Goal: Information Seeking & Learning: Learn about a topic

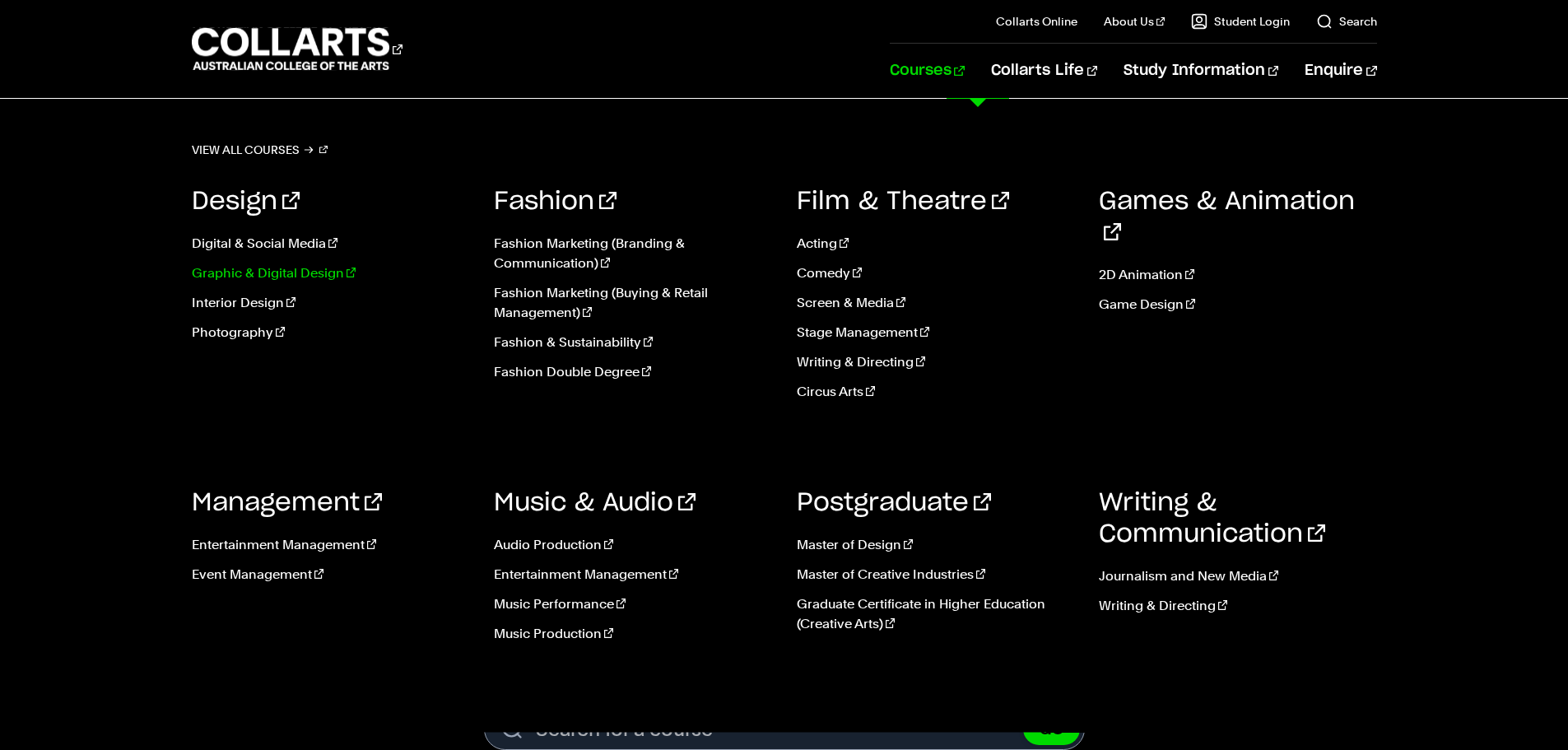
click at [234, 272] on link "Graphic & Digital Design" at bounding box center [330, 273] width 278 height 19
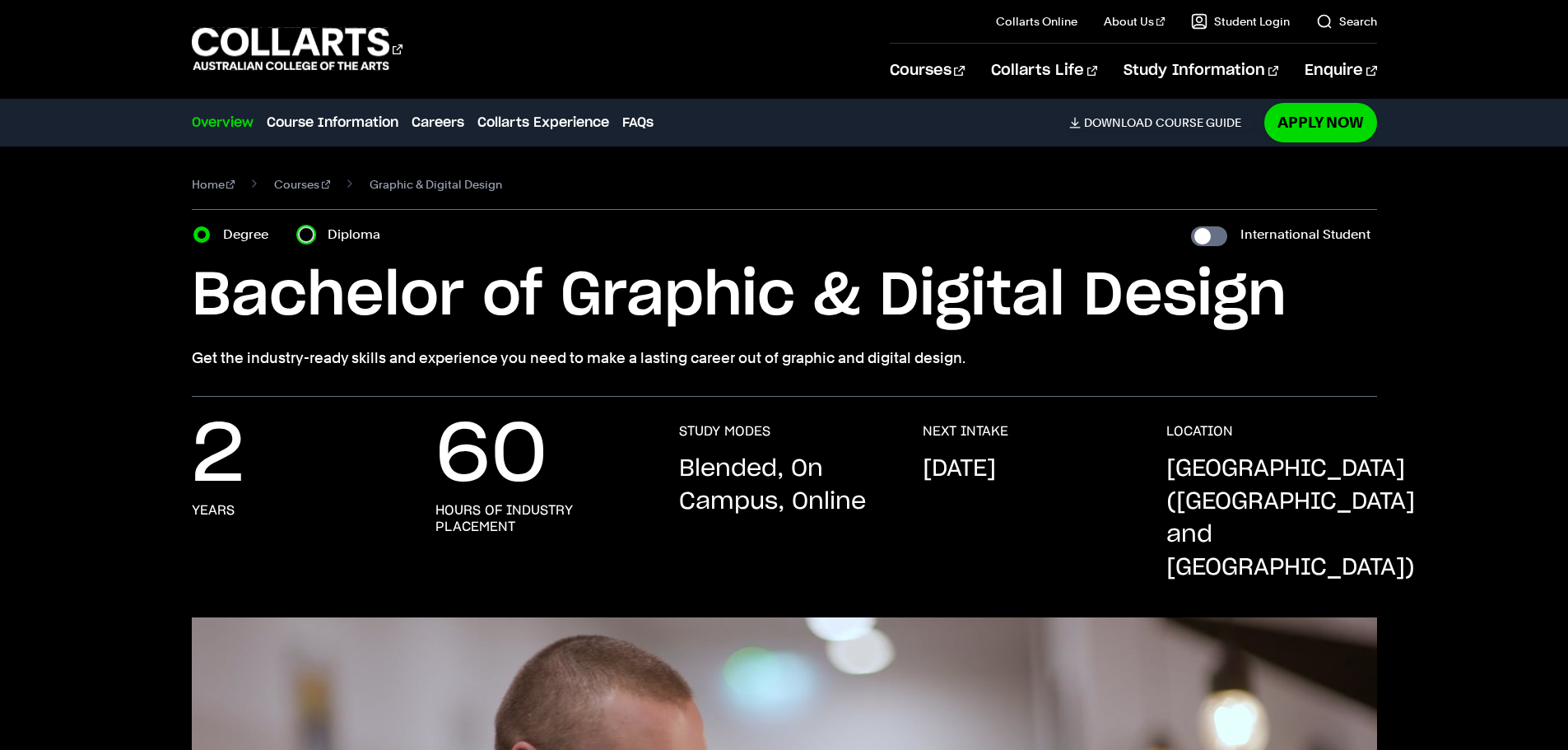
click at [311, 237] on input "Diploma" at bounding box center [306, 234] width 16 height 16
radio input "true"
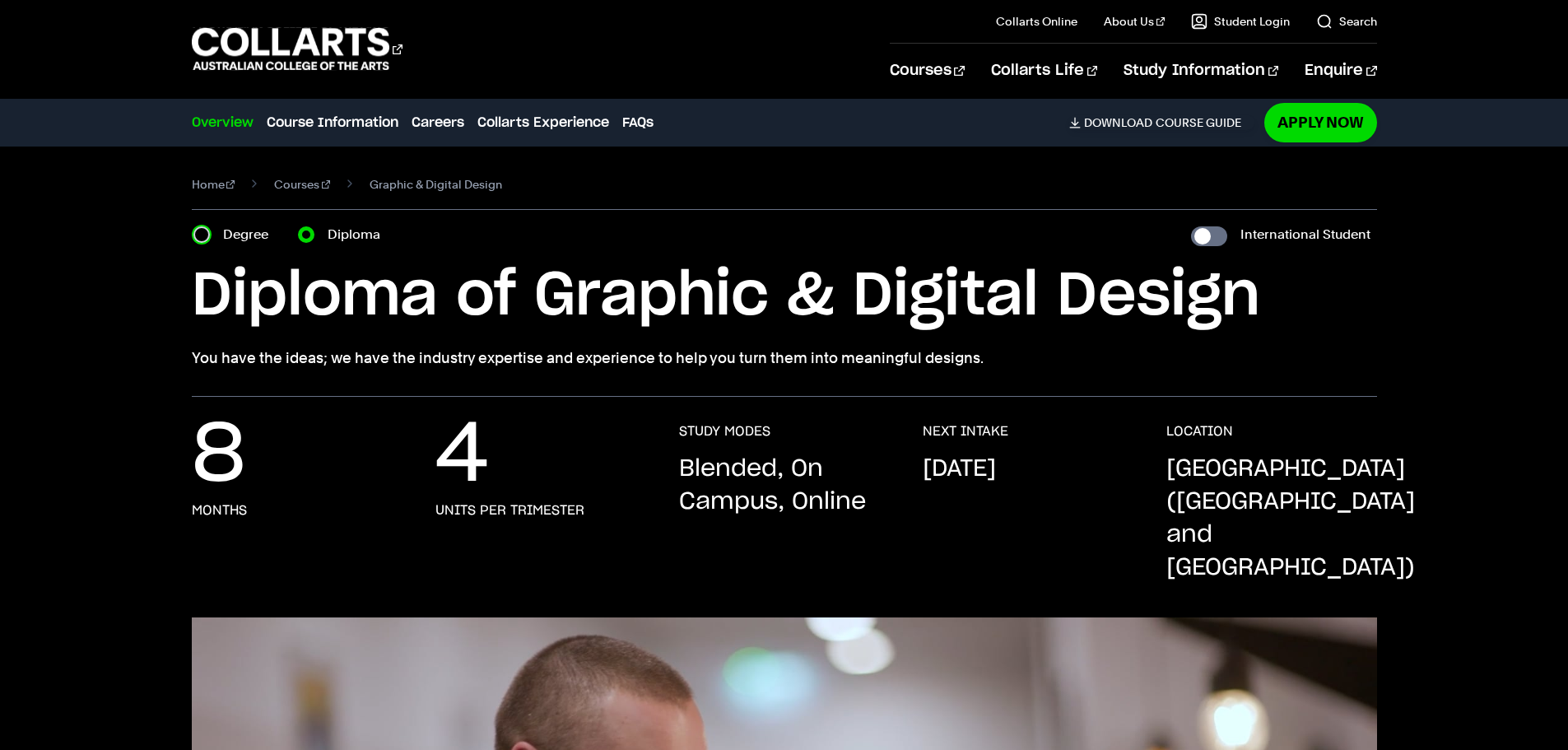
click at [204, 233] on input "Degree" at bounding box center [201, 234] width 16 height 16
radio input "true"
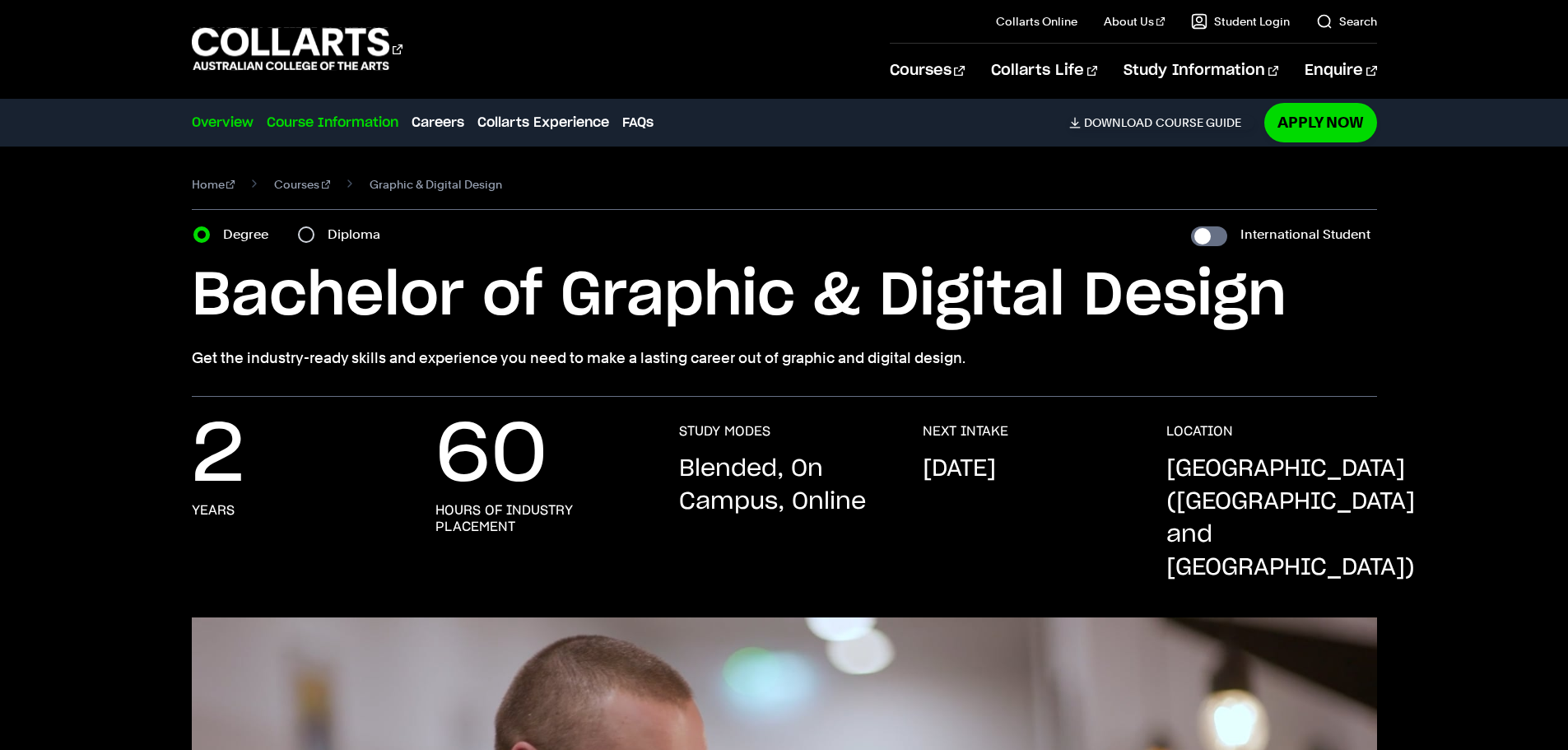
click at [323, 126] on link "Course Information" at bounding box center [333, 123] width 132 height 19
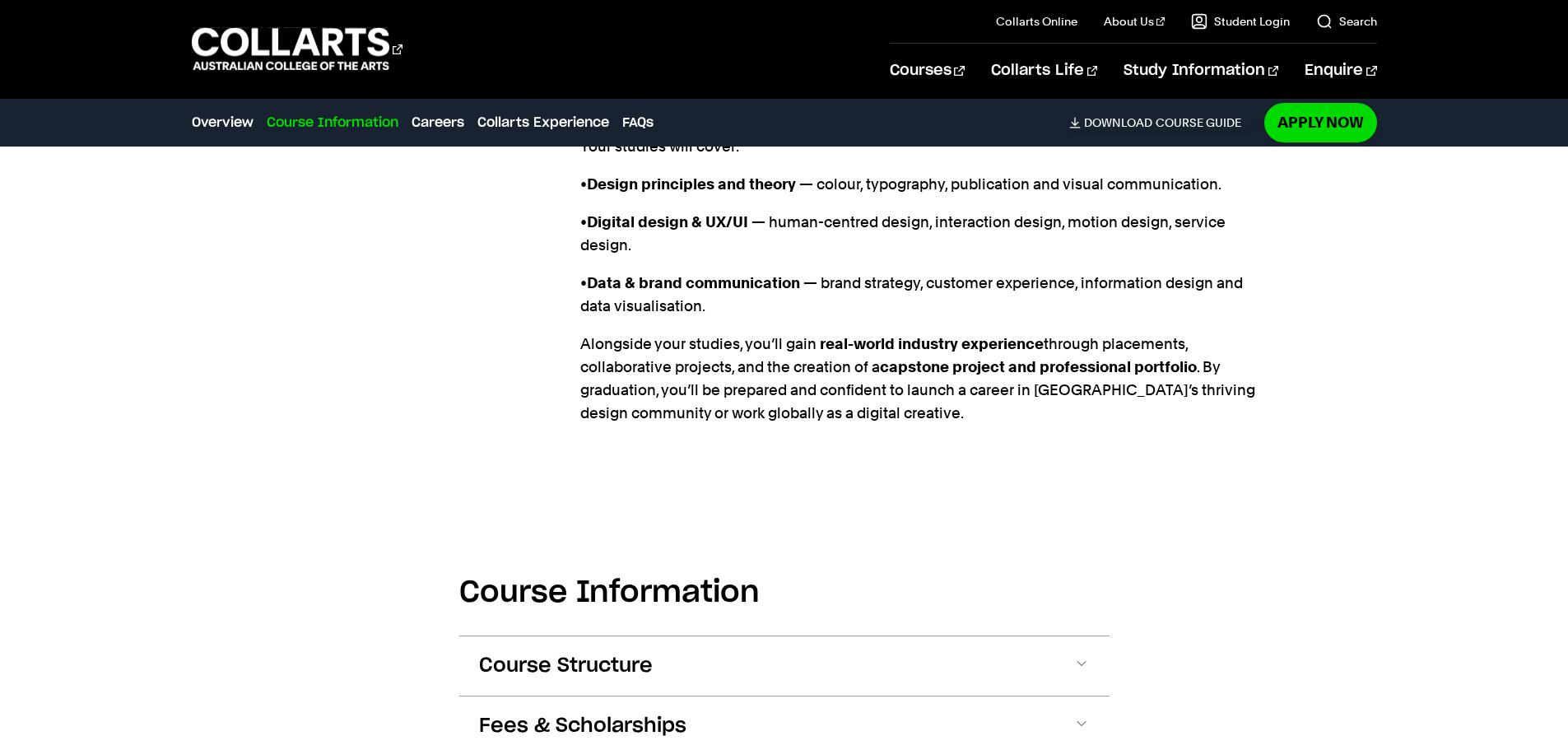
scroll to position [1881, 0]
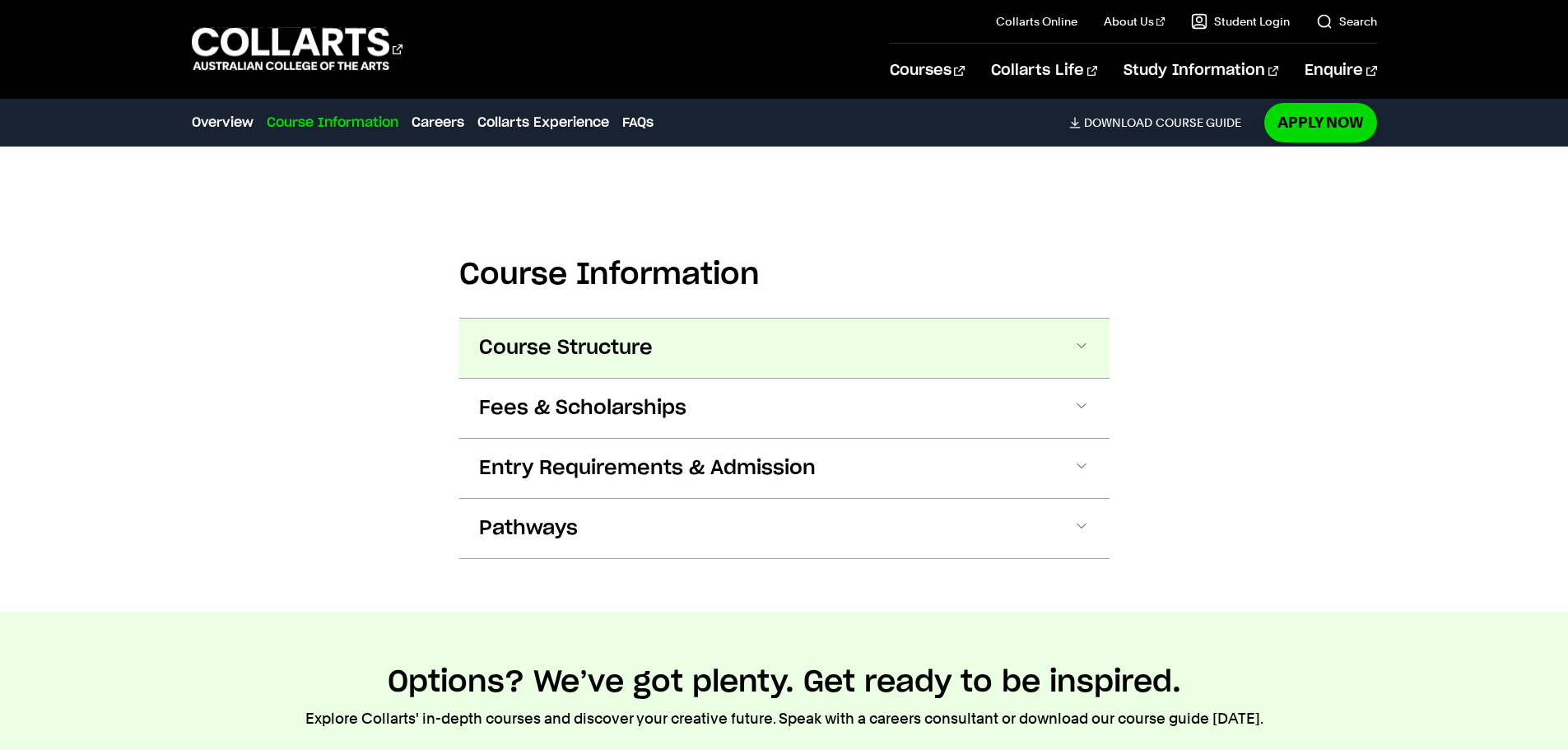
click at [678, 318] on button "Course Structure" at bounding box center [785, 347] width 650 height 59
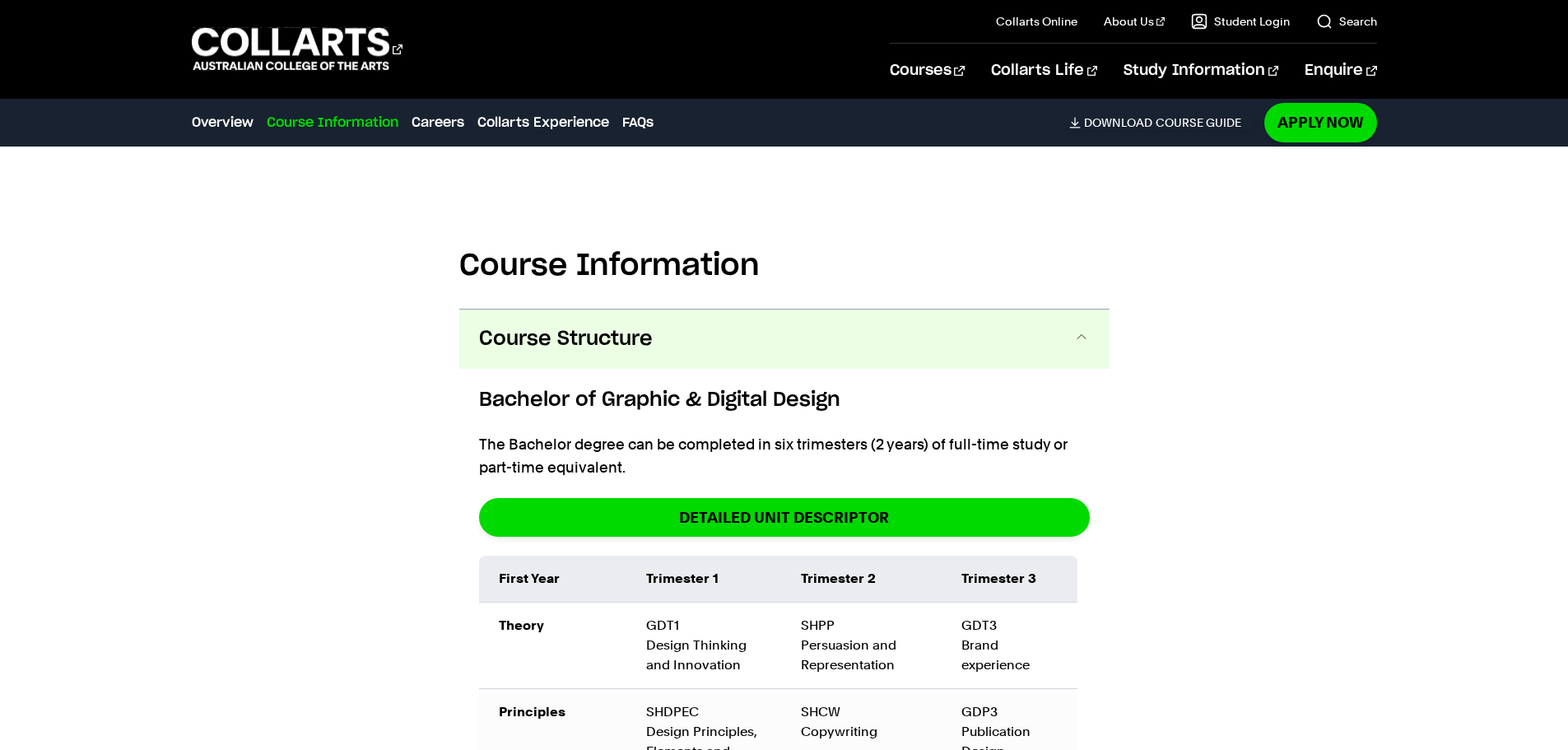
scroll to position [1854, 0]
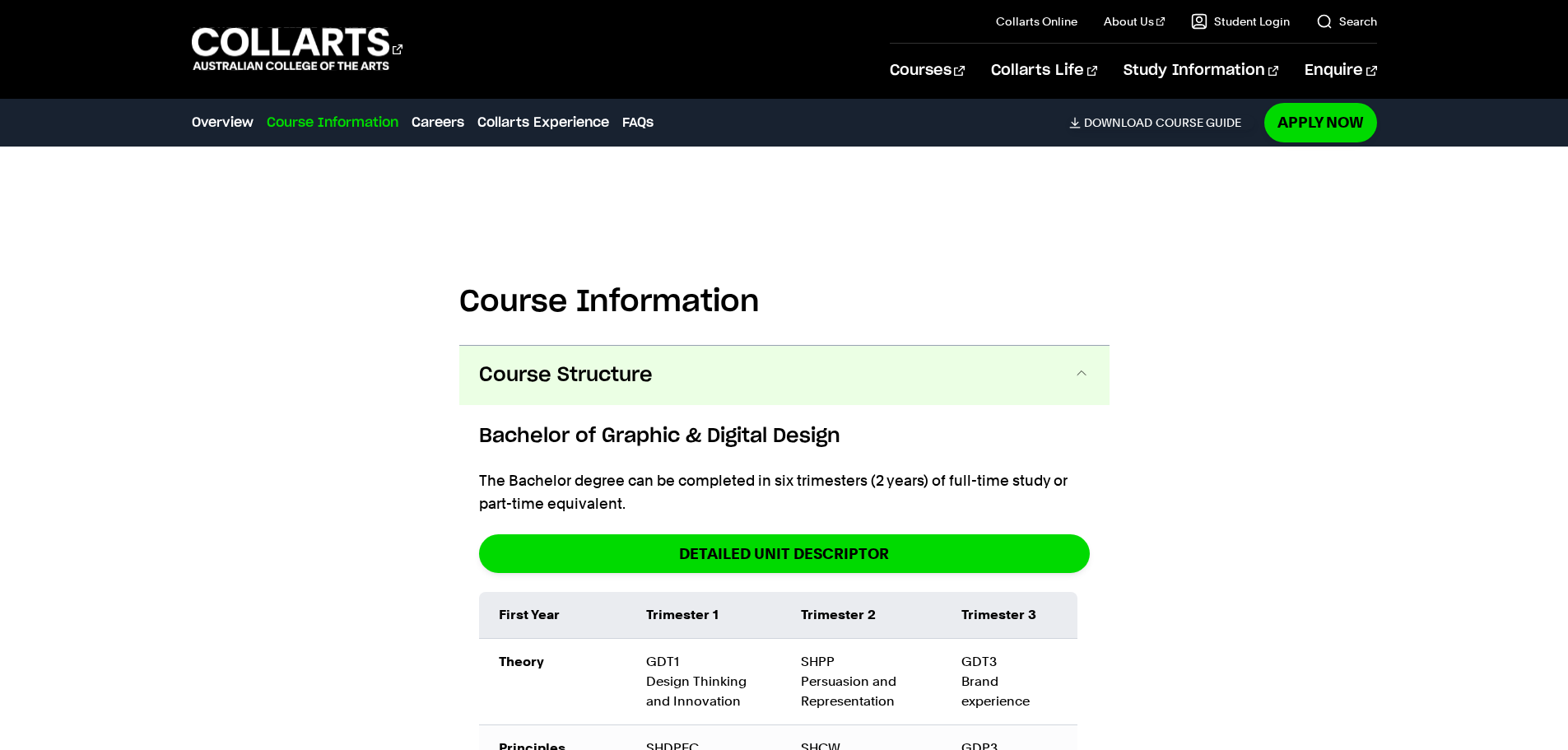
click at [630, 362] on span "Course Structure" at bounding box center [565, 375] width 173 height 26
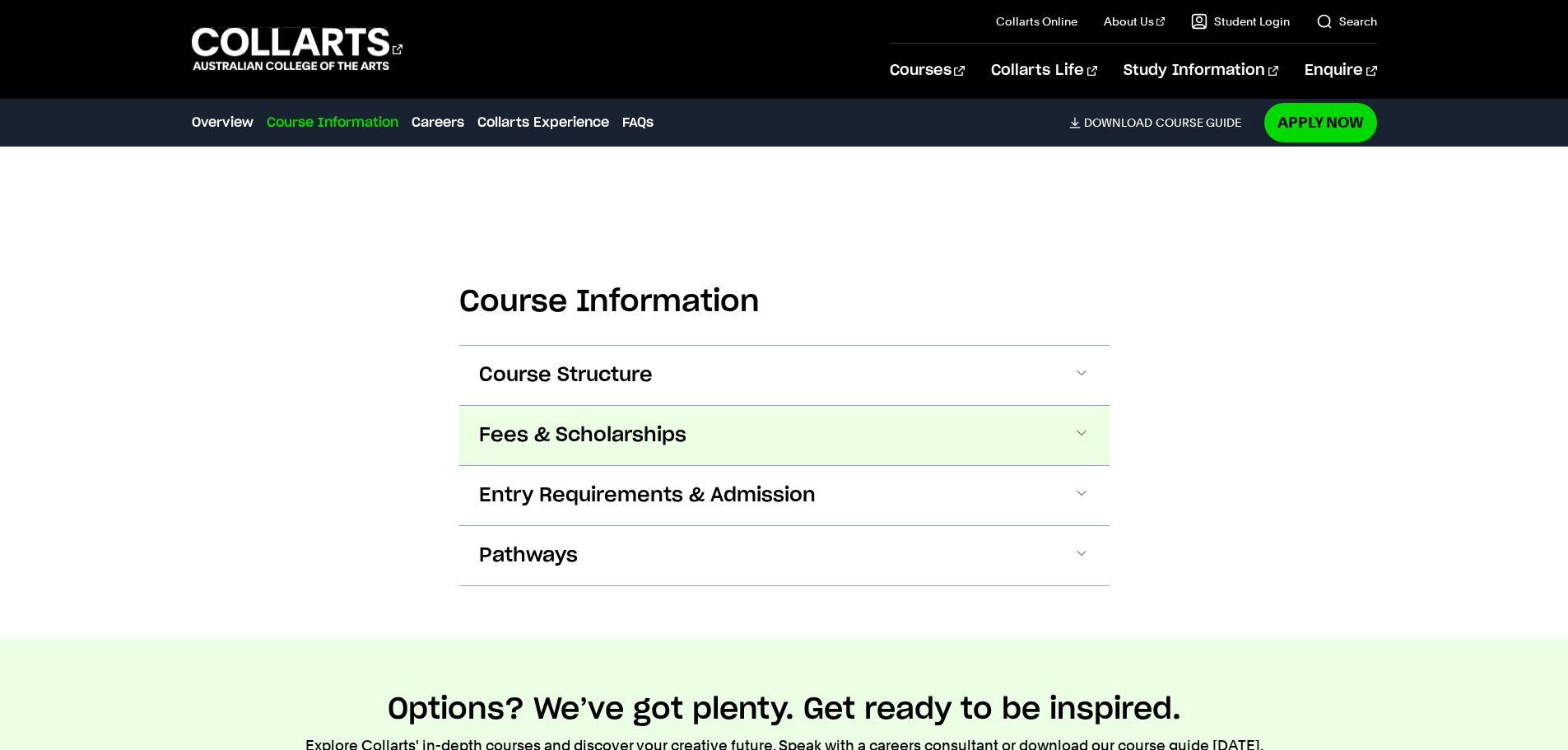
click at [648, 422] on span "Fees & Scholarships" at bounding box center [583, 435] width 207 height 26
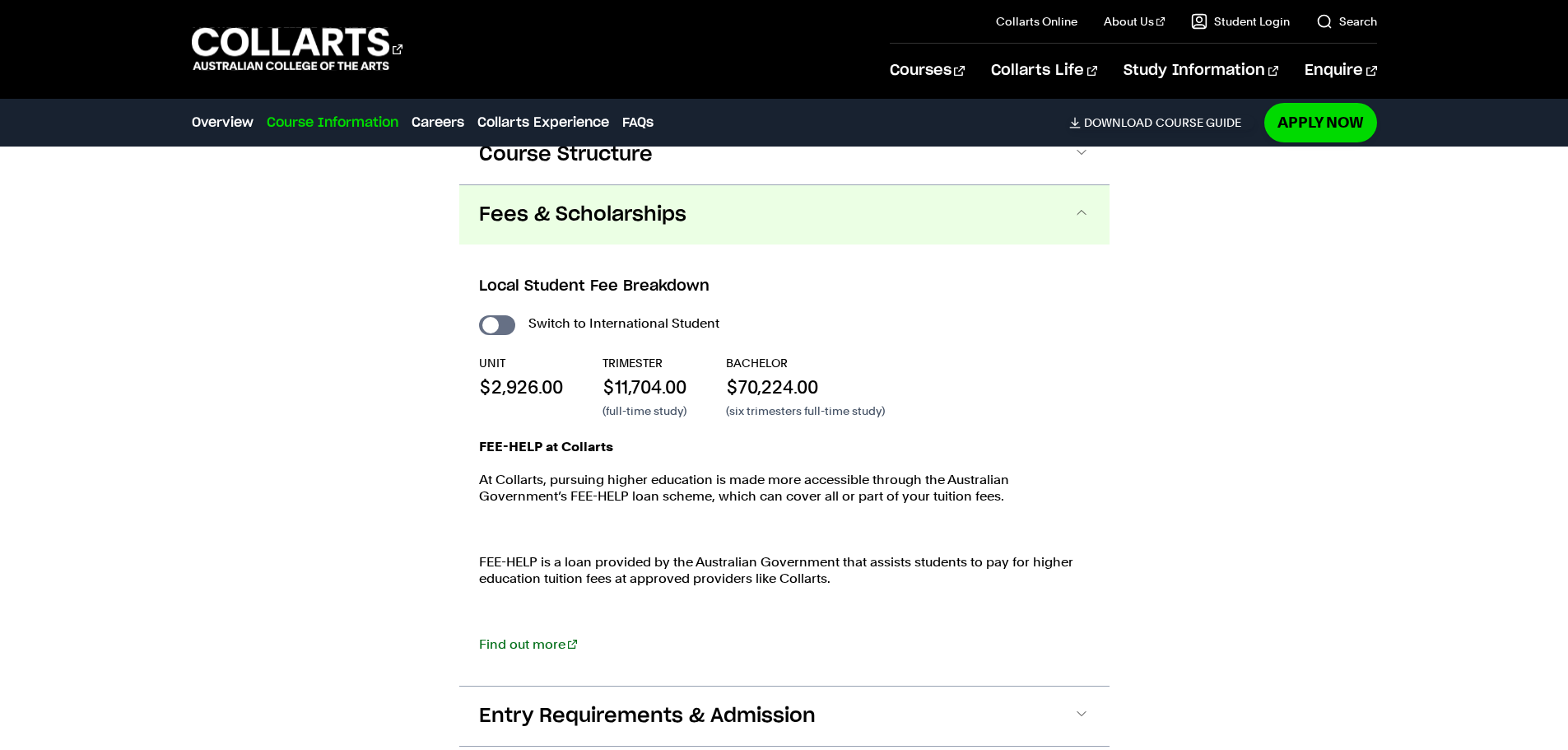
scroll to position [2079, 0]
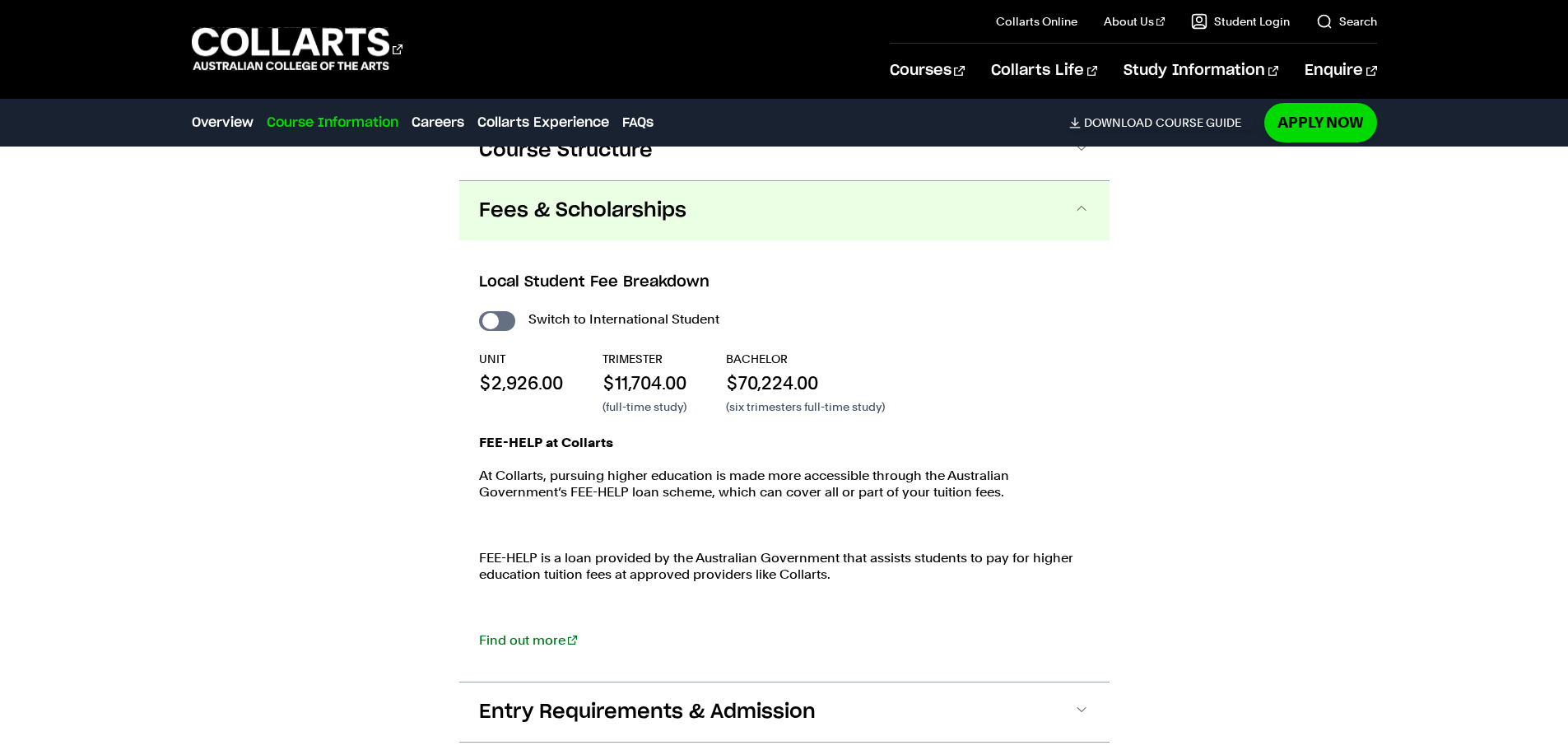
click at [608, 197] on span "Fees & Scholarships" at bounding box center [583, 210] width 207 height 26
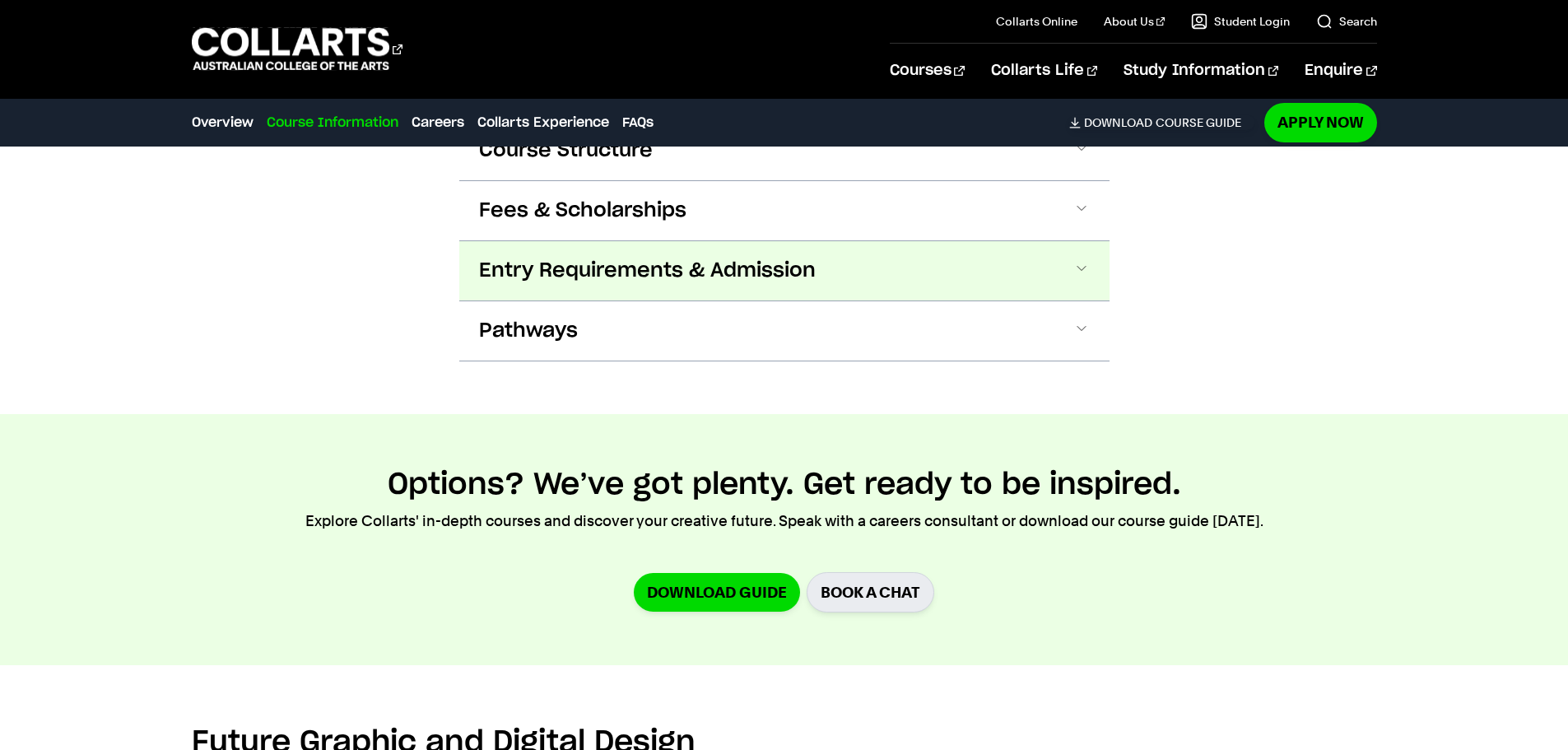
click at [678, 259] on button "Entry Requirements & Admission" at bounding box center [785, 270] width 650 height 59
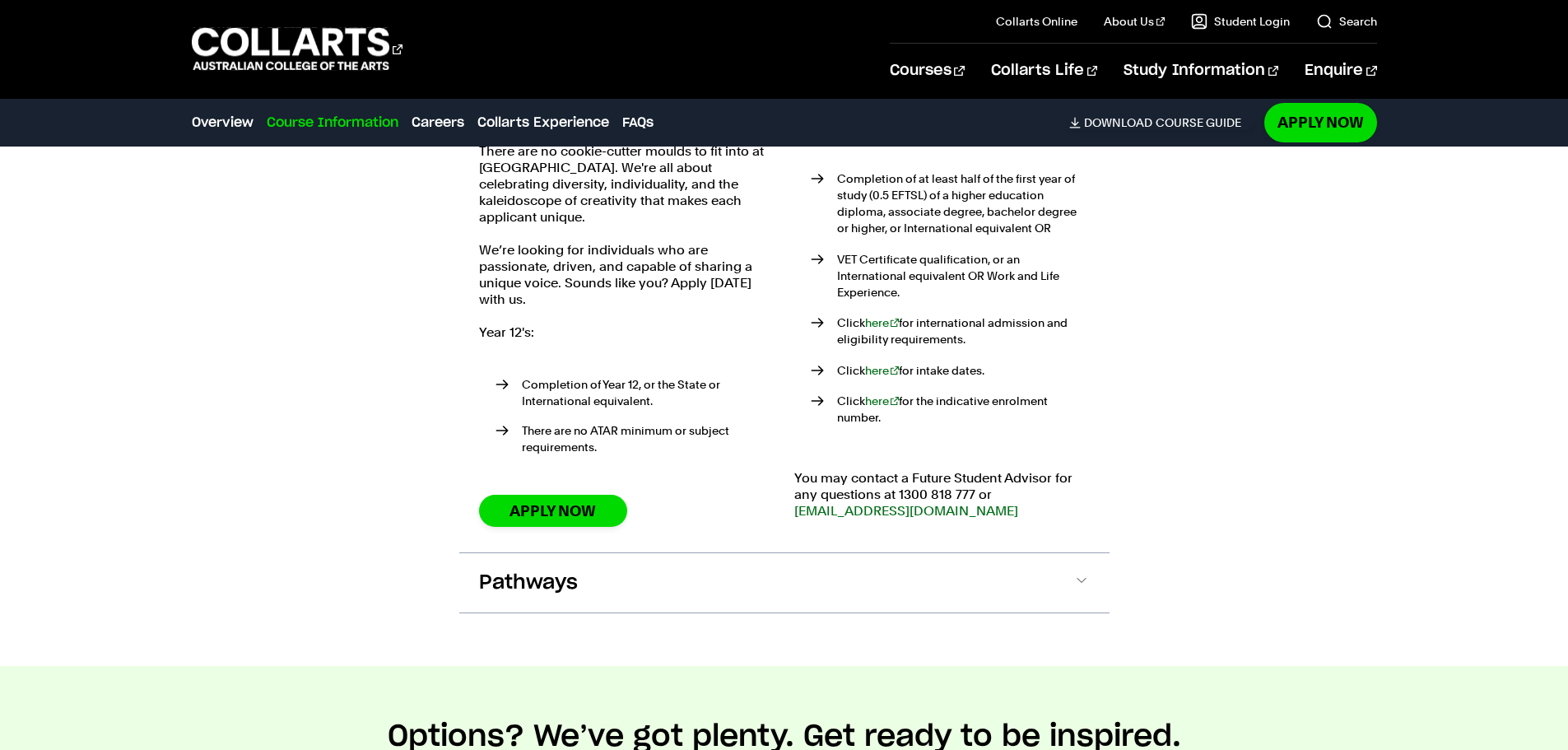
scroll to position [2303, 0]
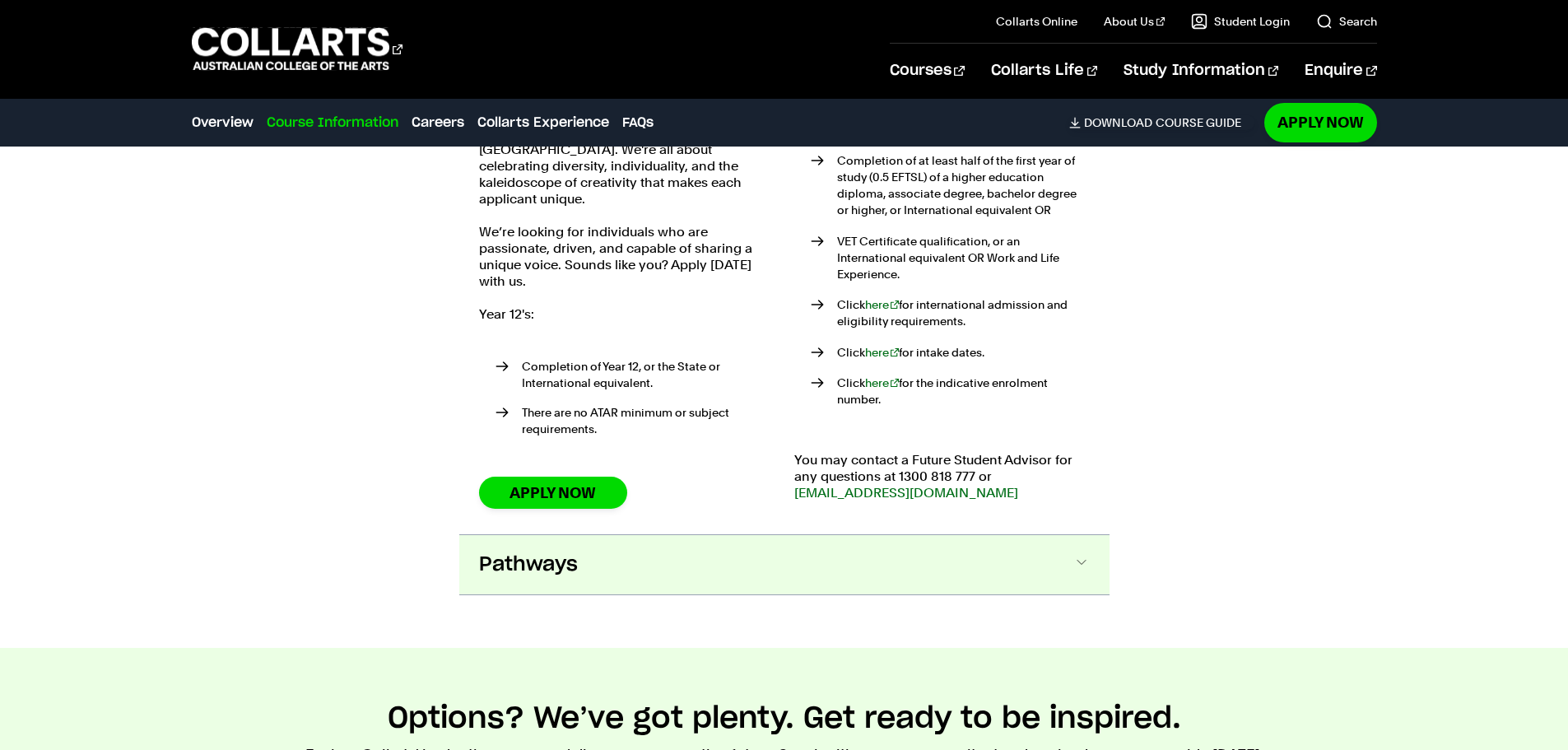
click at [681, 535] on button "Pathways" at bounding box center [785, 564] width 650 height 59
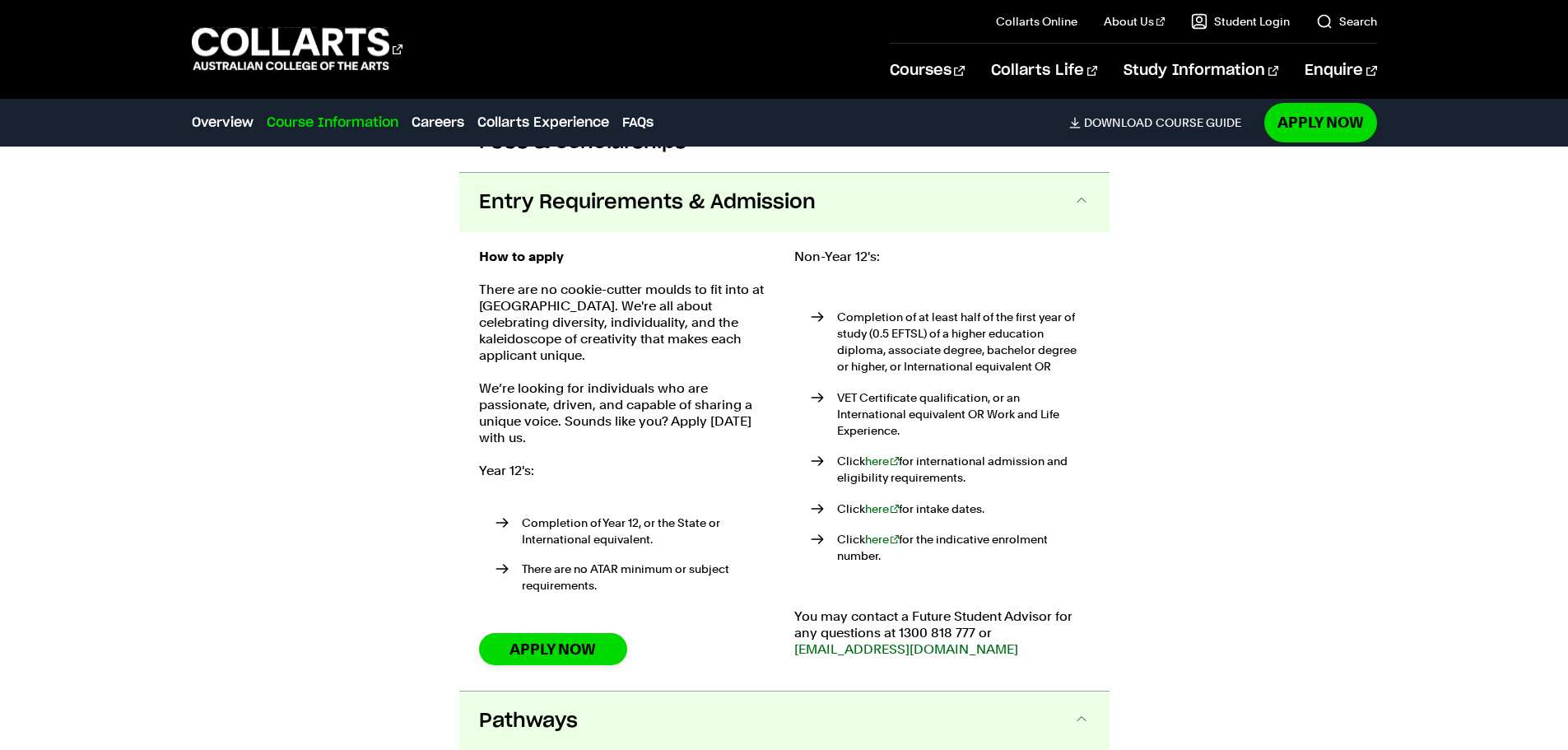
scroll to position [1900, 0]
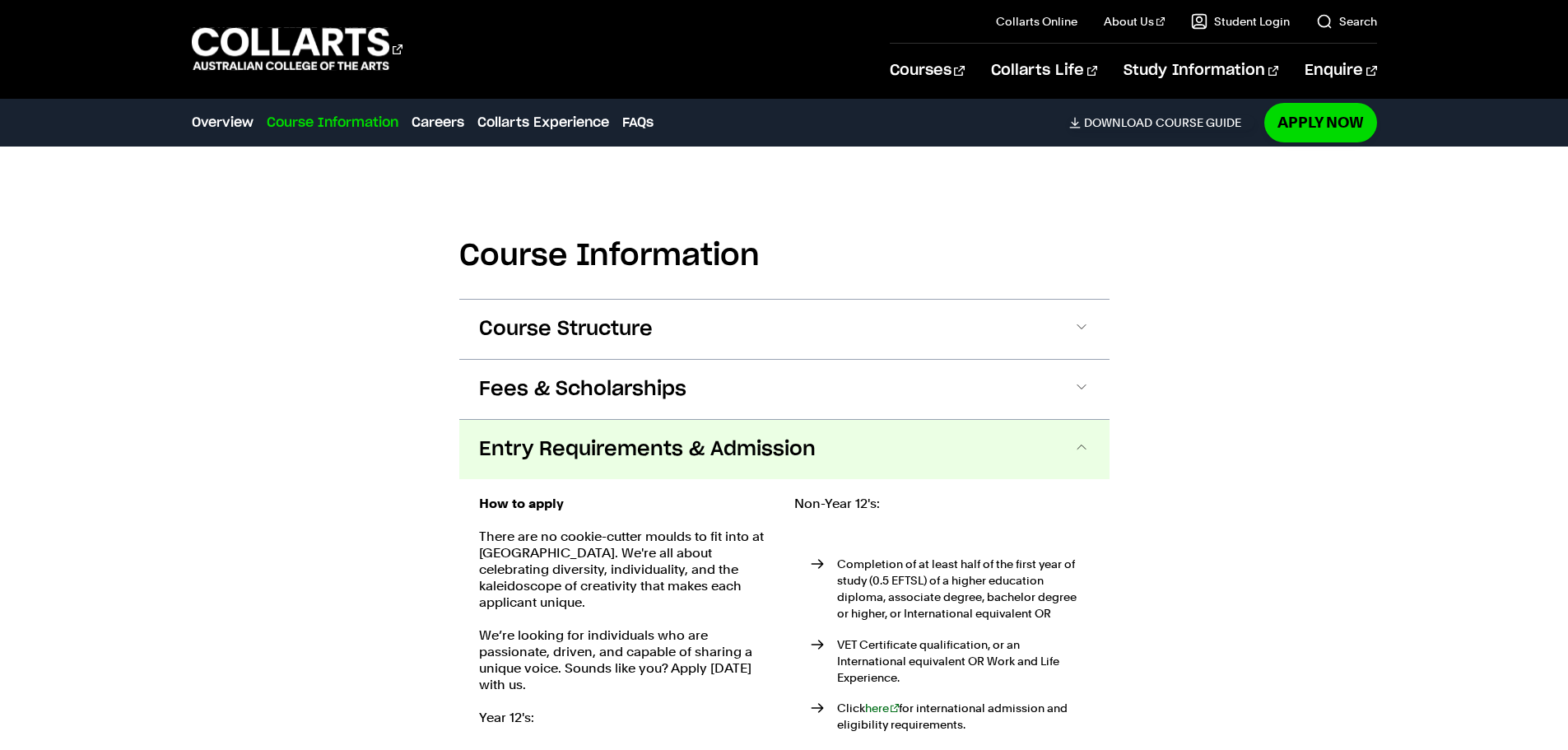
click at [651, 436] on span "Entry Requirements & Admission" at bounding box center [648, 449] width 337 height 26
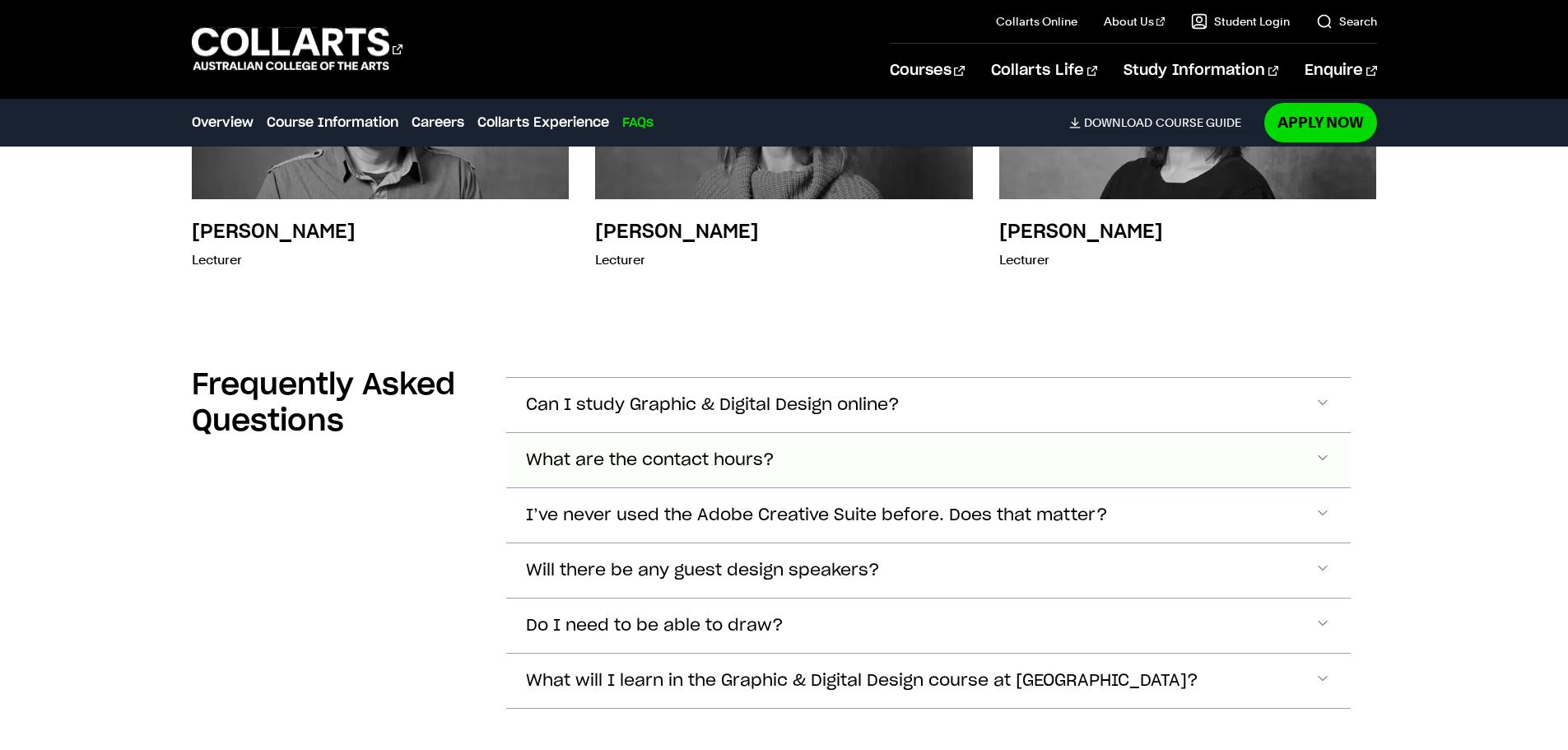
scroll to position [6097, 0]
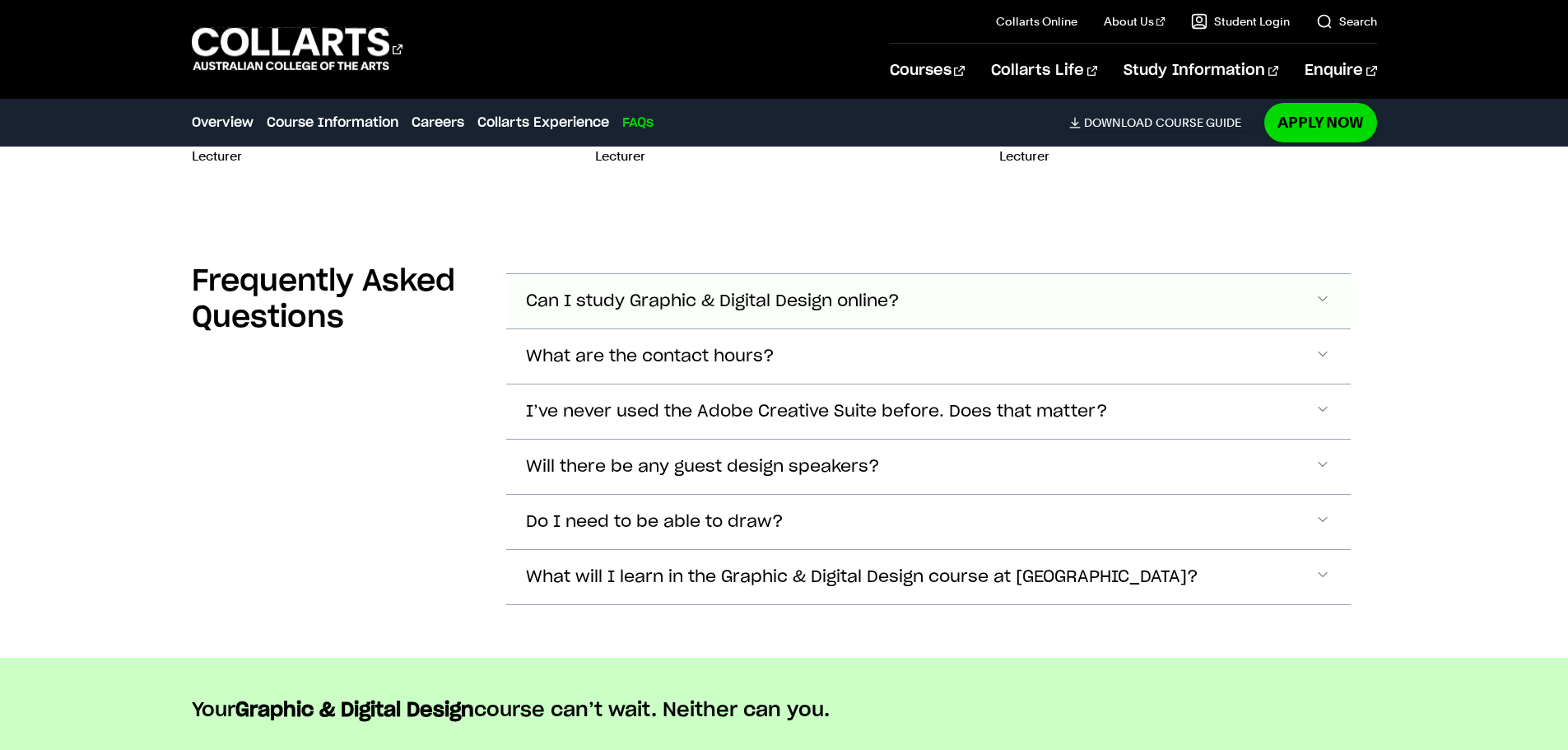
click at [607, 292] on span "Can I study Graphic & Digital Design online?" at bounding box center [712, 302] width 374 height 19
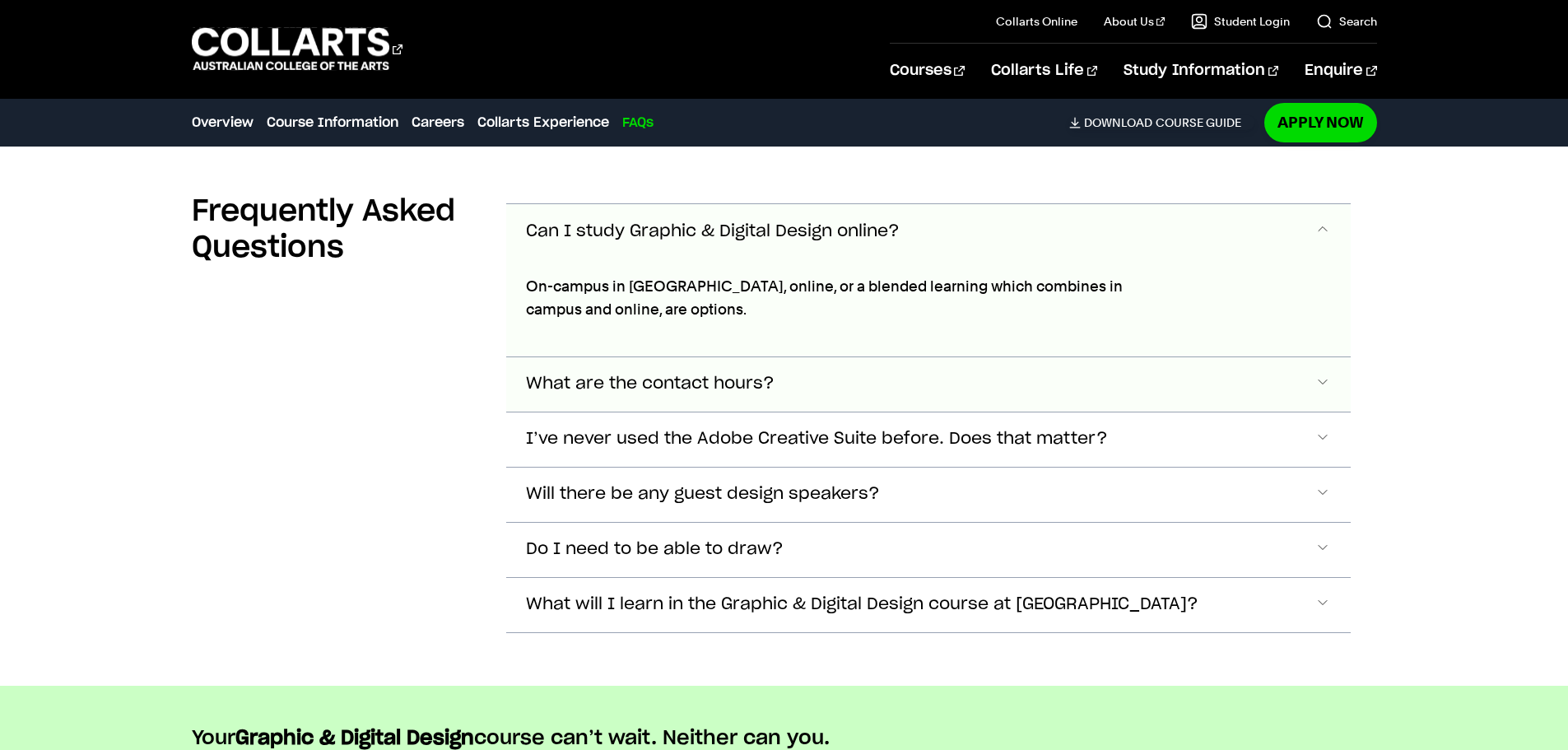
scroll to position [6190, 0]
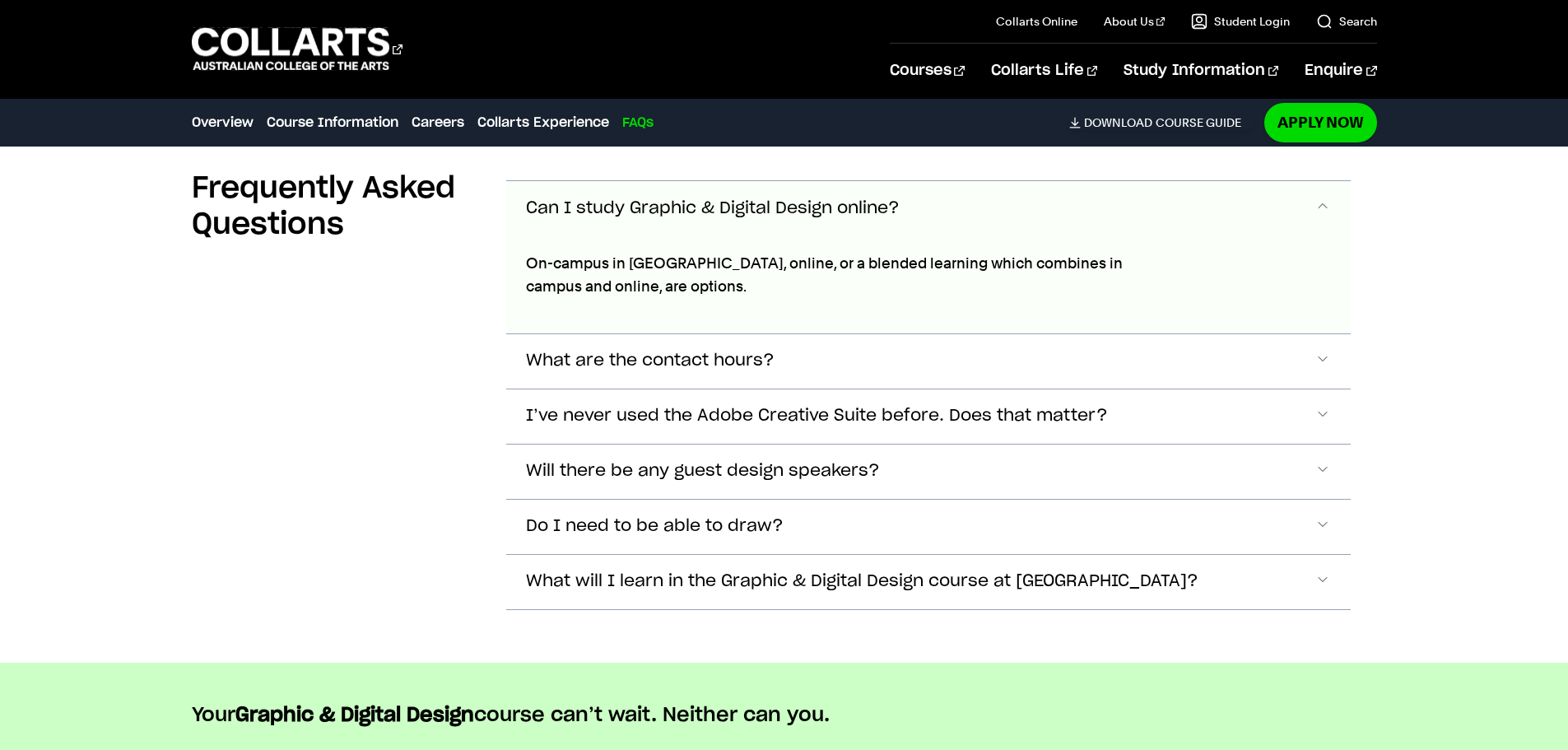
click at [626, 252] on p "On-campus in [GEOGRAPHIC_DATA], online, or a blended learning which combines in…" at bounding box center [830, 275] width 611 height 46
drag, startPoint x: 666, startPoint y: 182, endPoint x: 663, endPoint y: 216, distance: 34.1
click at [667, 199] on span "Can I study Graphic & Digital Design online?" at bounding box center [712, 209] width 374 height 19
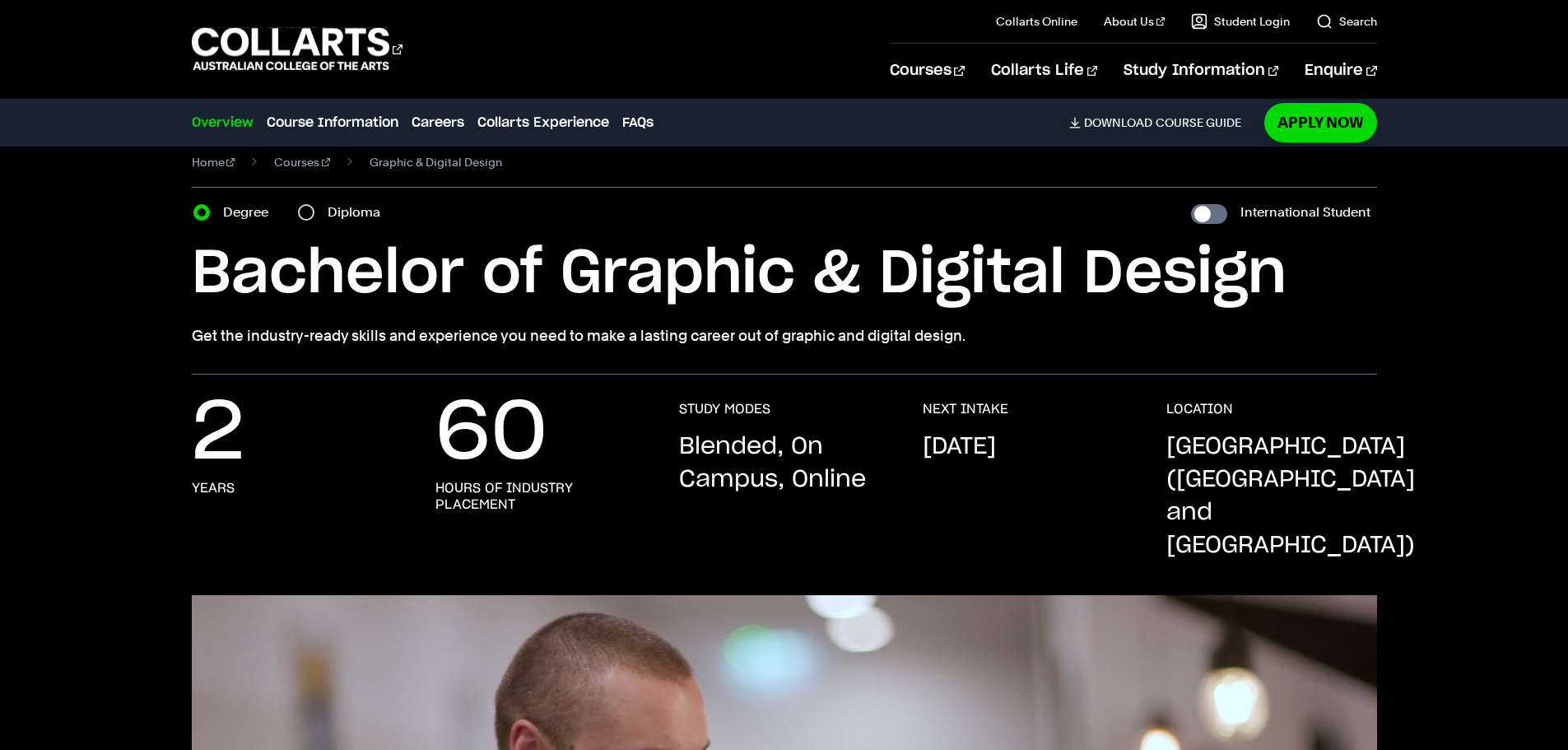
scroll to position [0, 0]
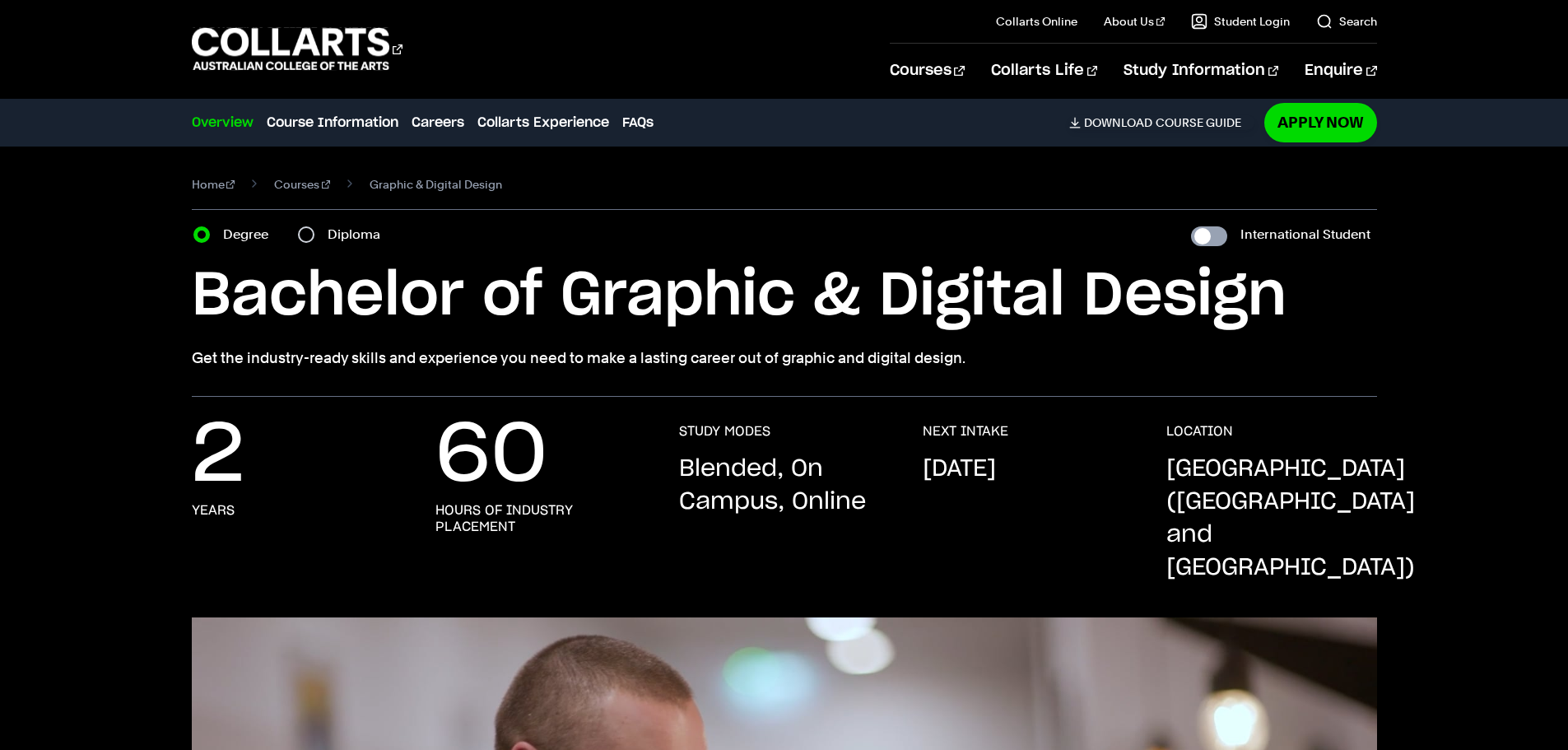
click at [1226, 239] on input "International Student" at bounding box center [1208, 236] width 36 height 19
checkbox input "true"
click at [1226, 239] on input "International Student" at bounding box center [1208, 236] width 36 height 19
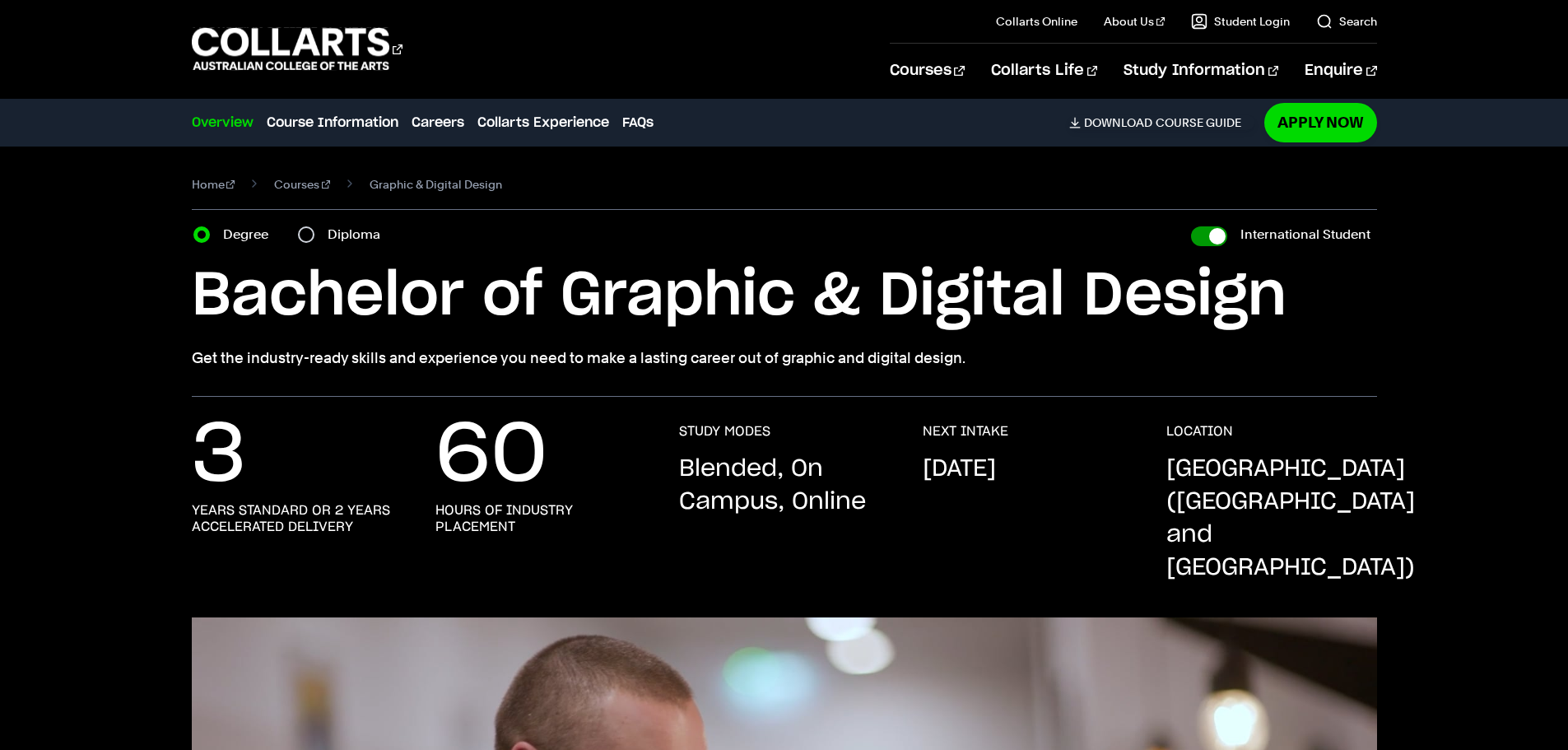
checkbox input "false"
